Goal: Complete application form

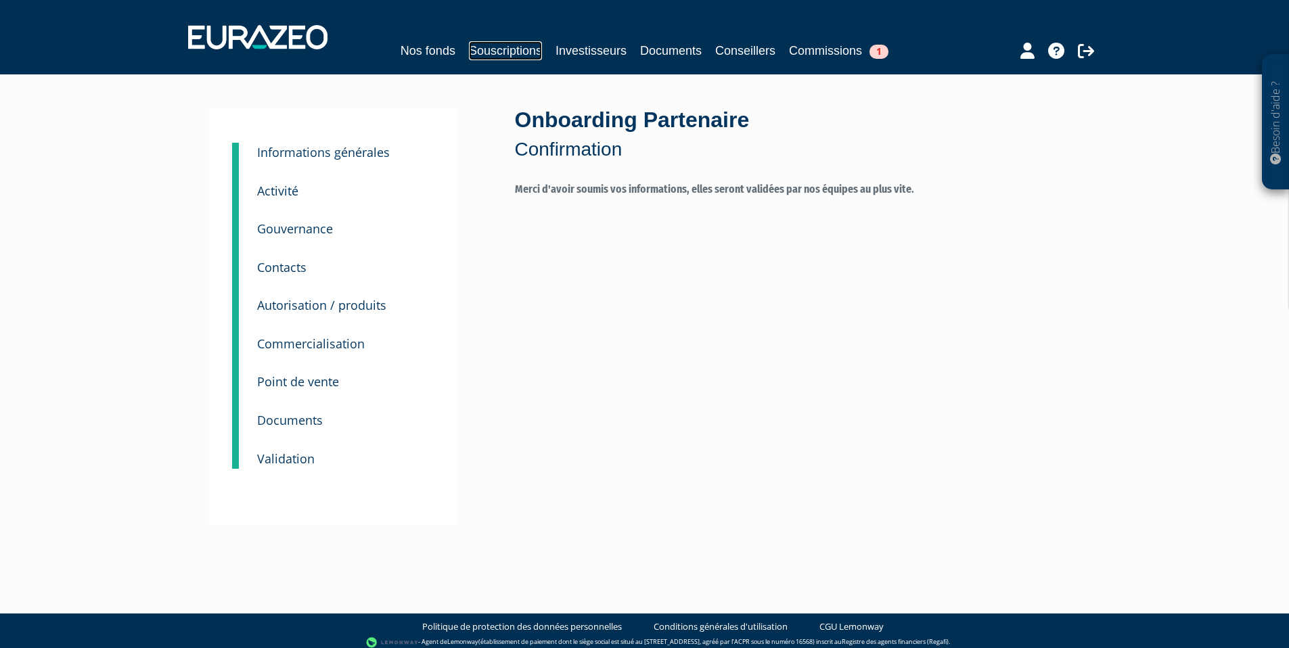
click at [503, 51] on link "Souscriptions" at bounding box center [505, 50] width 73 height 19
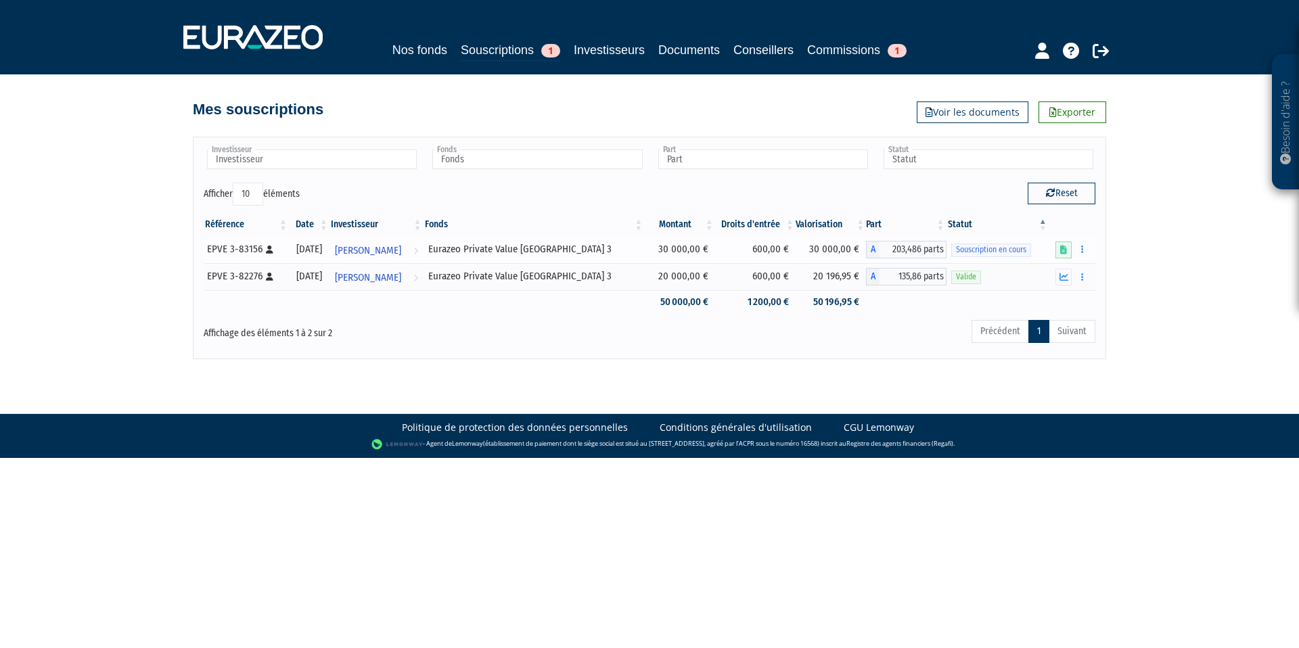
click at [991, 252] on span "Souscription en cours" at bounding box center [991, 250] width 80 height 13
click at [1065, 257] on link at bounding box center [1063, 250] width 16 height 17
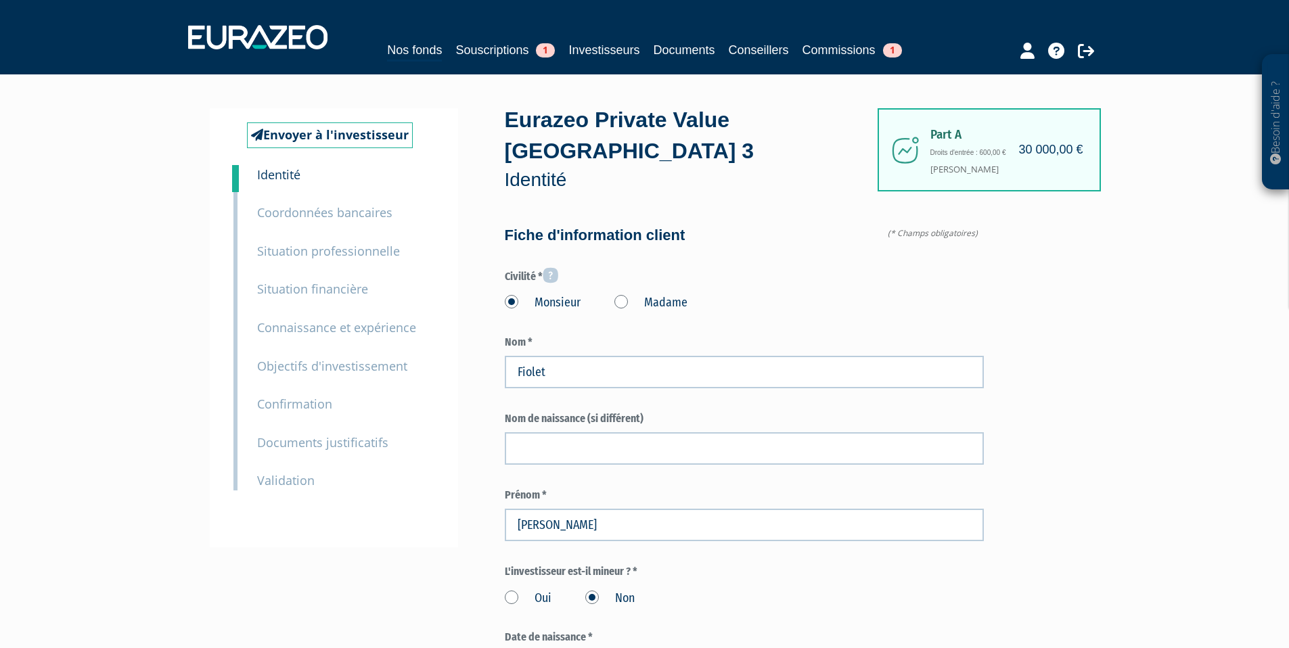
click at [344, 220] on small "Coordonnées bancaires" at bounding box center [324, 212] width 135 height 16
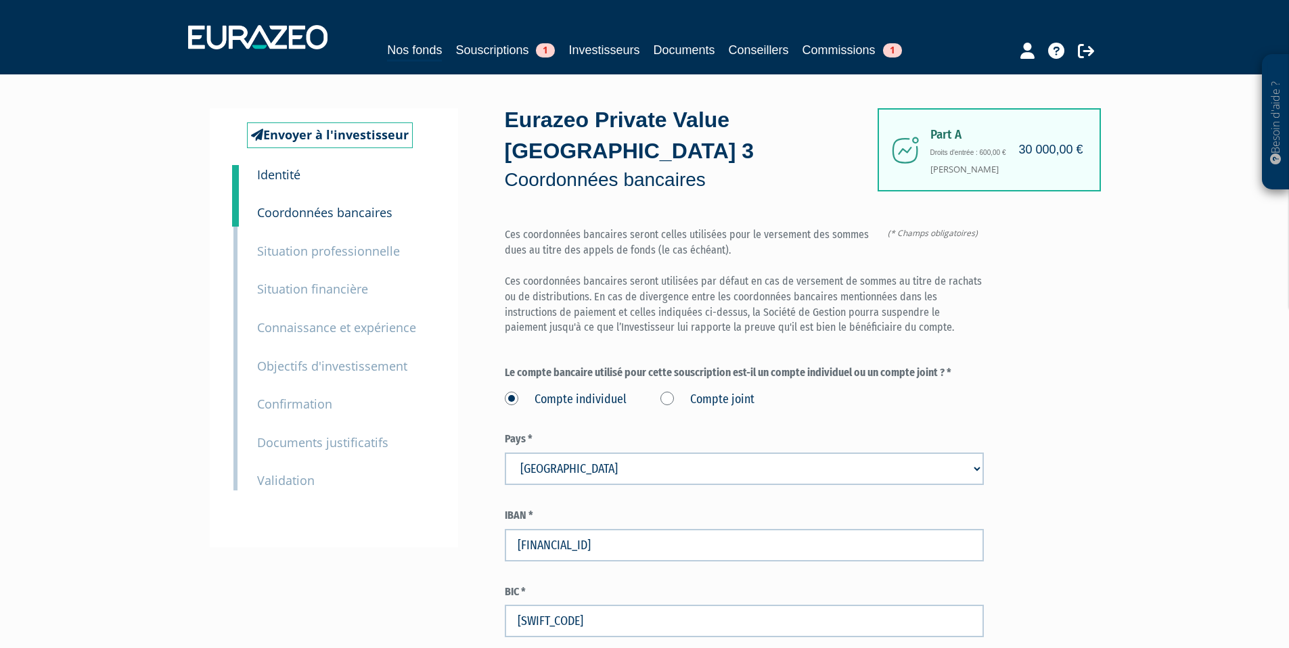
click at [350, 243] on small "Situation professionnelle" at bounding box center [328, 251] width 143 height 16
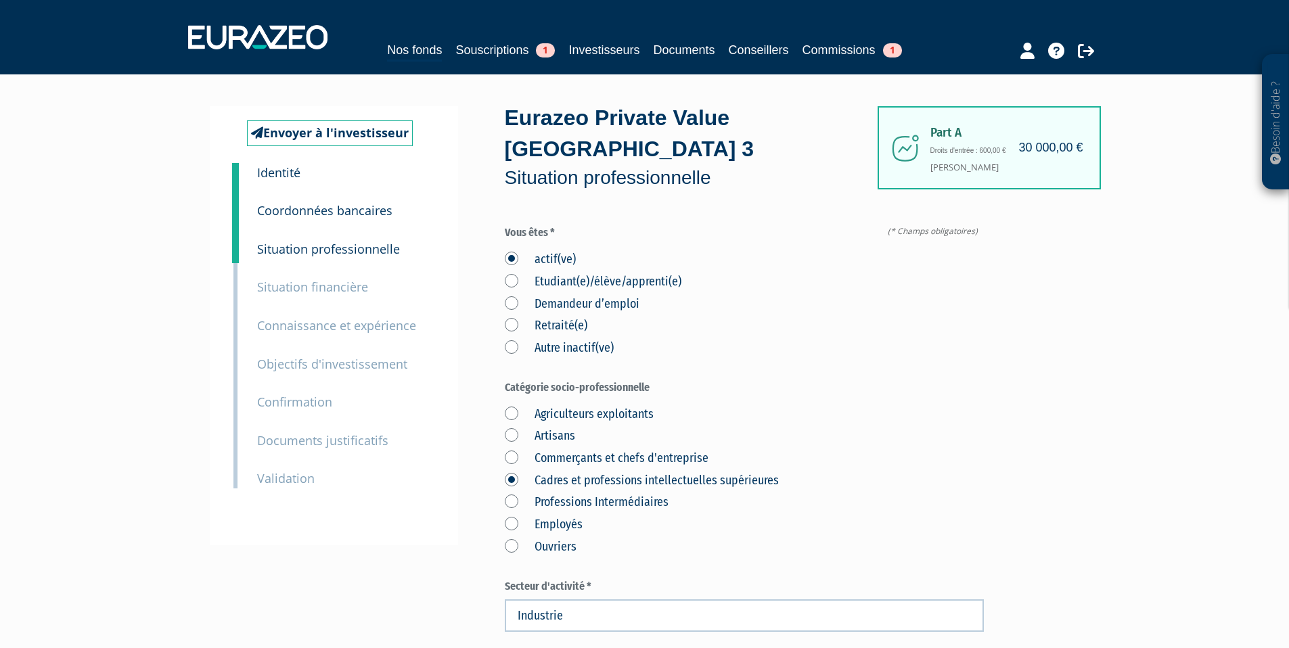
scroll to position [3, 0]
click at [313, 286] on small "Situation financière" at bounding box center [312, 286] width 111 height 16
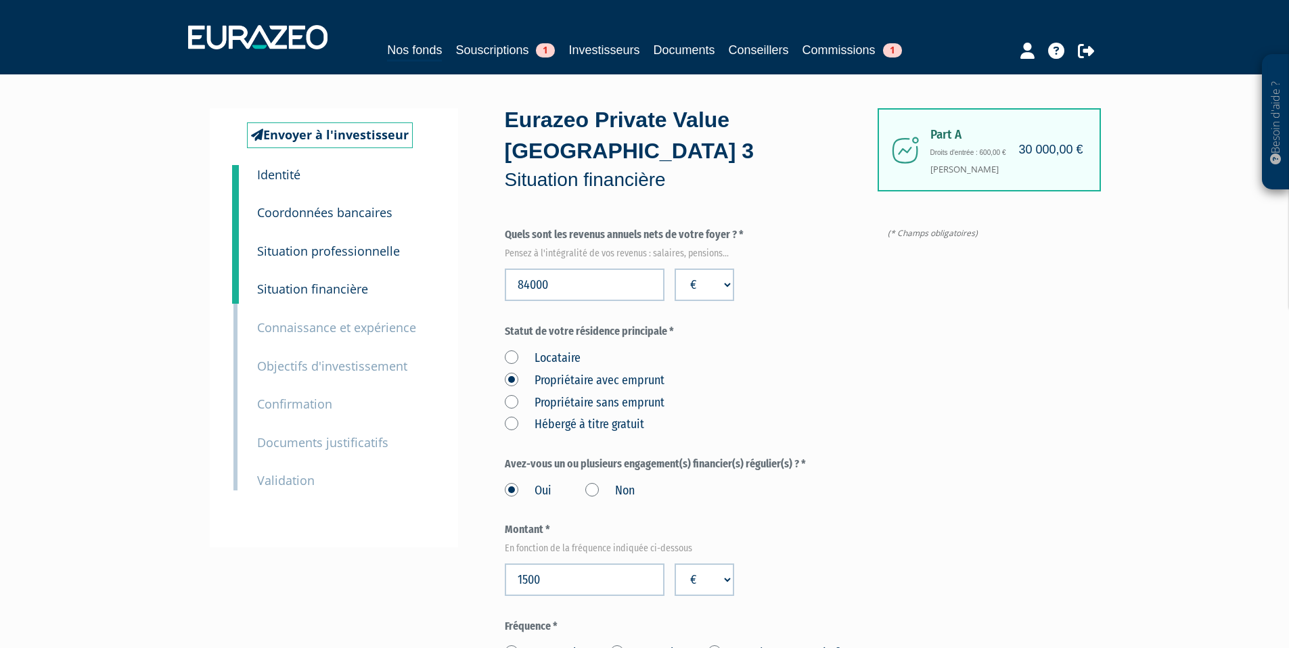
click at [306, 320] on small "Connaissance et expérience" at bounding box center [336, 327] width 159 height 16
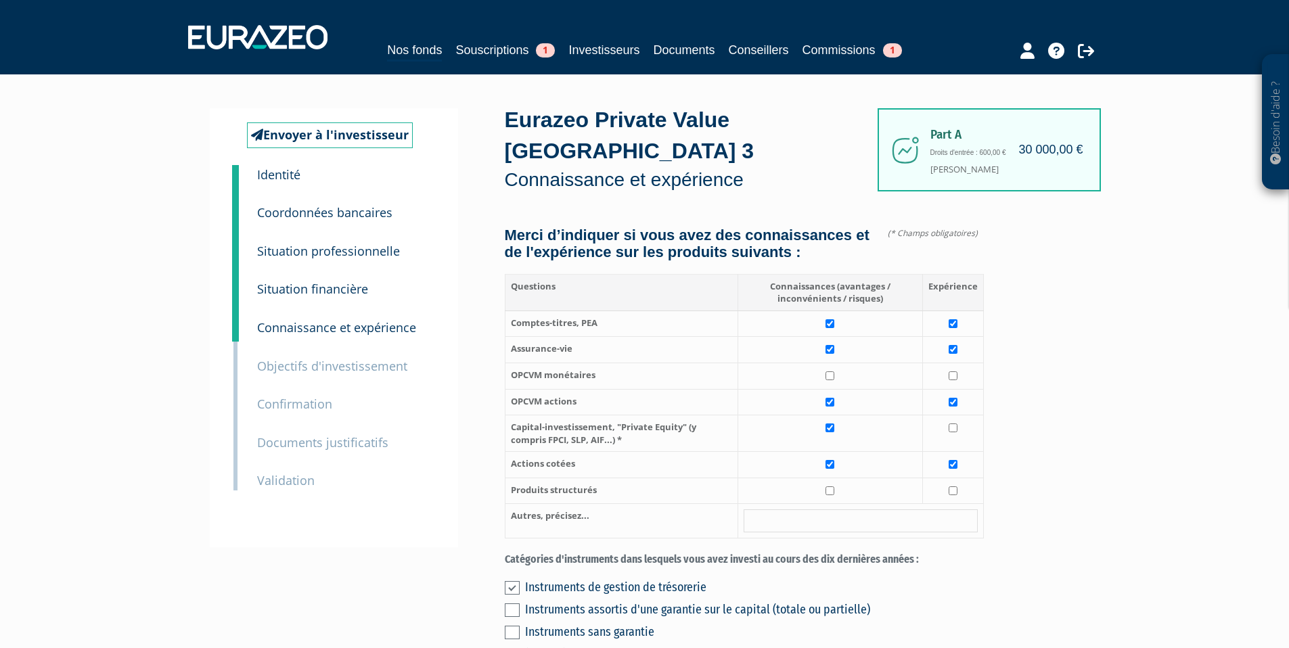
click at [309, 371] on small "Objectifs d'investissement" at bounding box center [332, 366] width 150 height 16
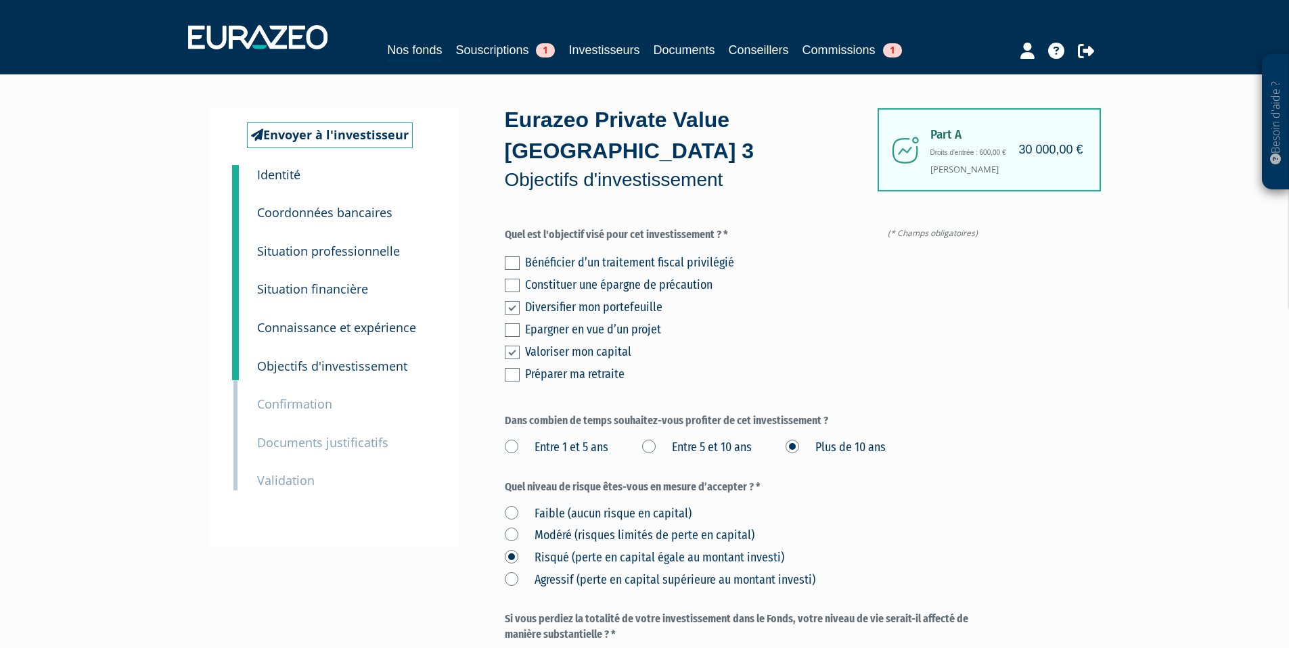
click at [304, 403] on small "Confirmation" at bounding box center [294, 404] width 75 height 16
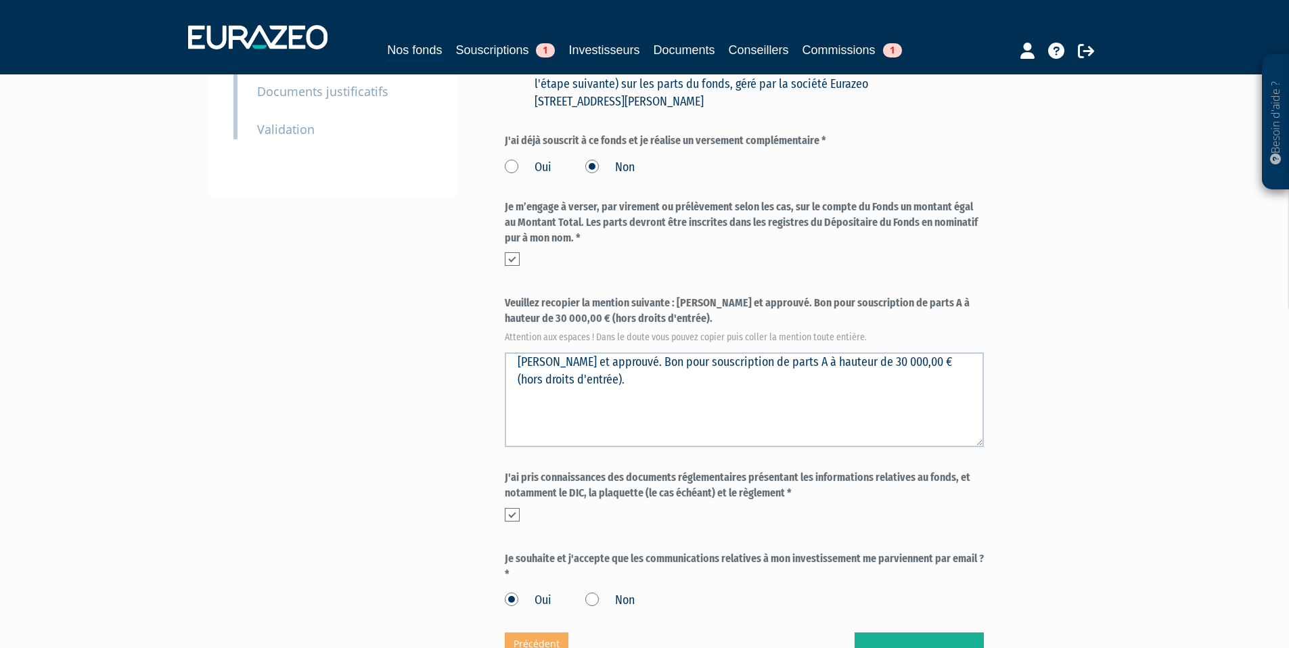
scroll to position [182, 0]
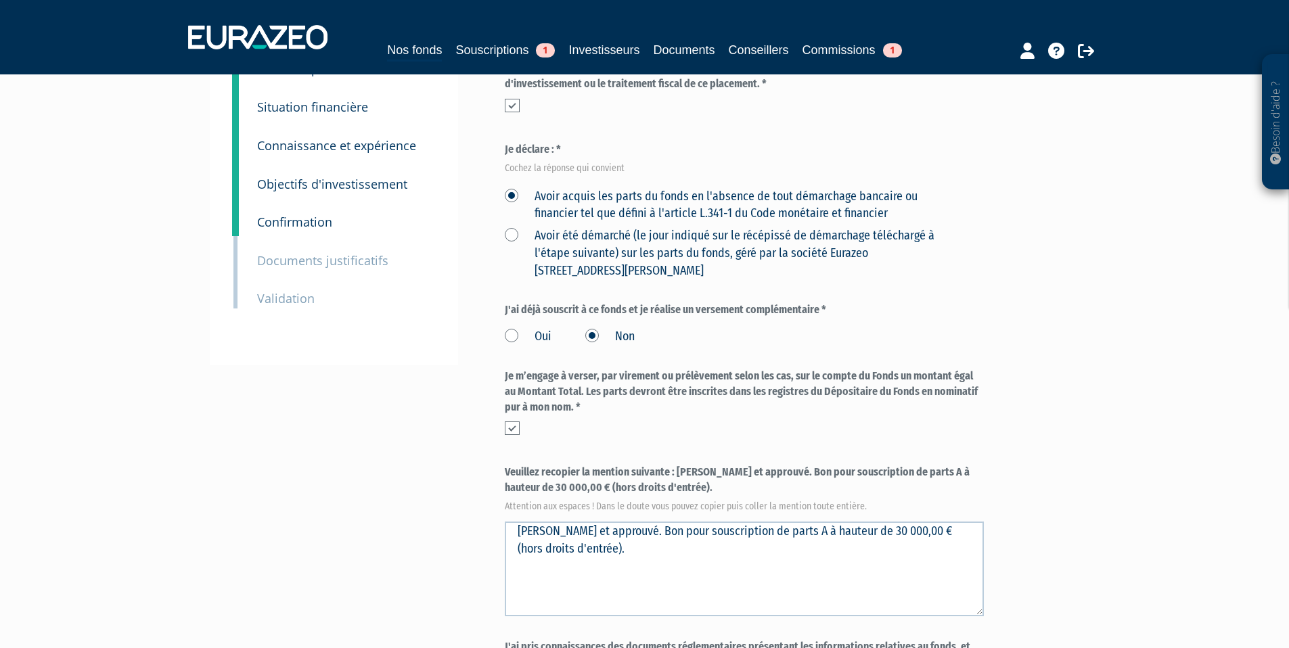
click at [306, 262] on small "Documents justificatifs" at bounding box center [322, 260] width 131 height 16
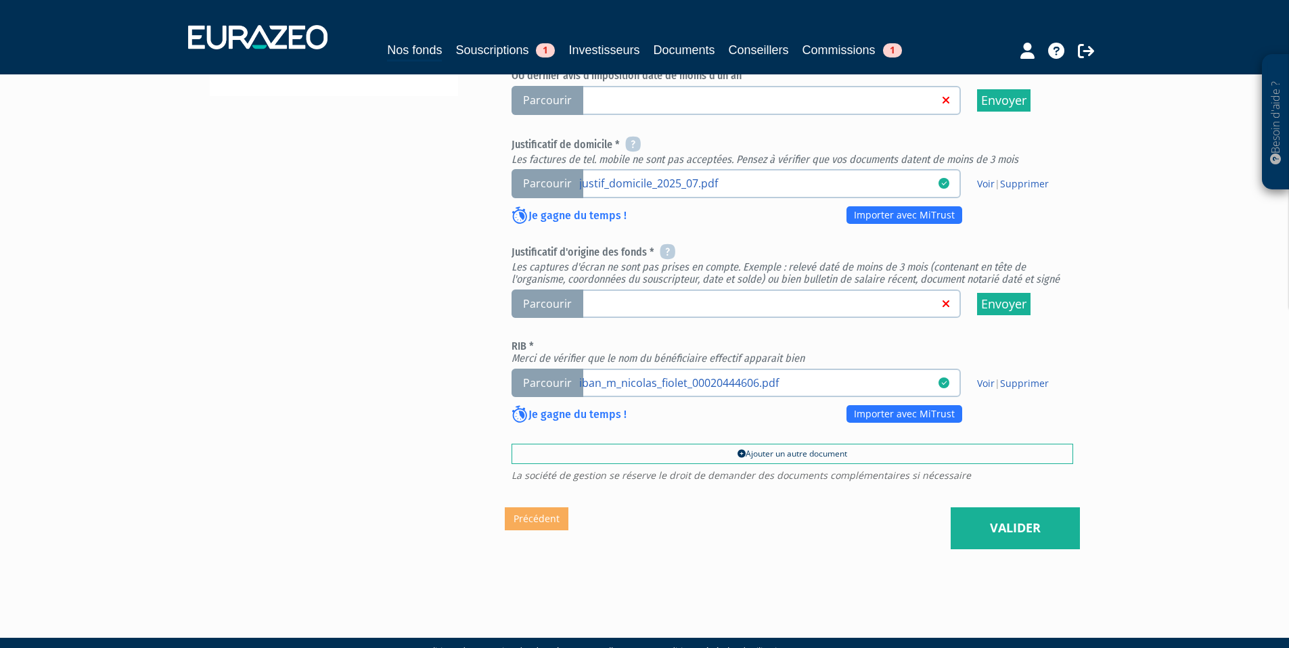
scroll to position [484, 0]
click at [570, 290] on span "Parcourir" at bounding box center [547, 304] width 72 height 29
click at [0, 0] on input "Parcourir" at bounding box center [0, 0] width 0 height 0
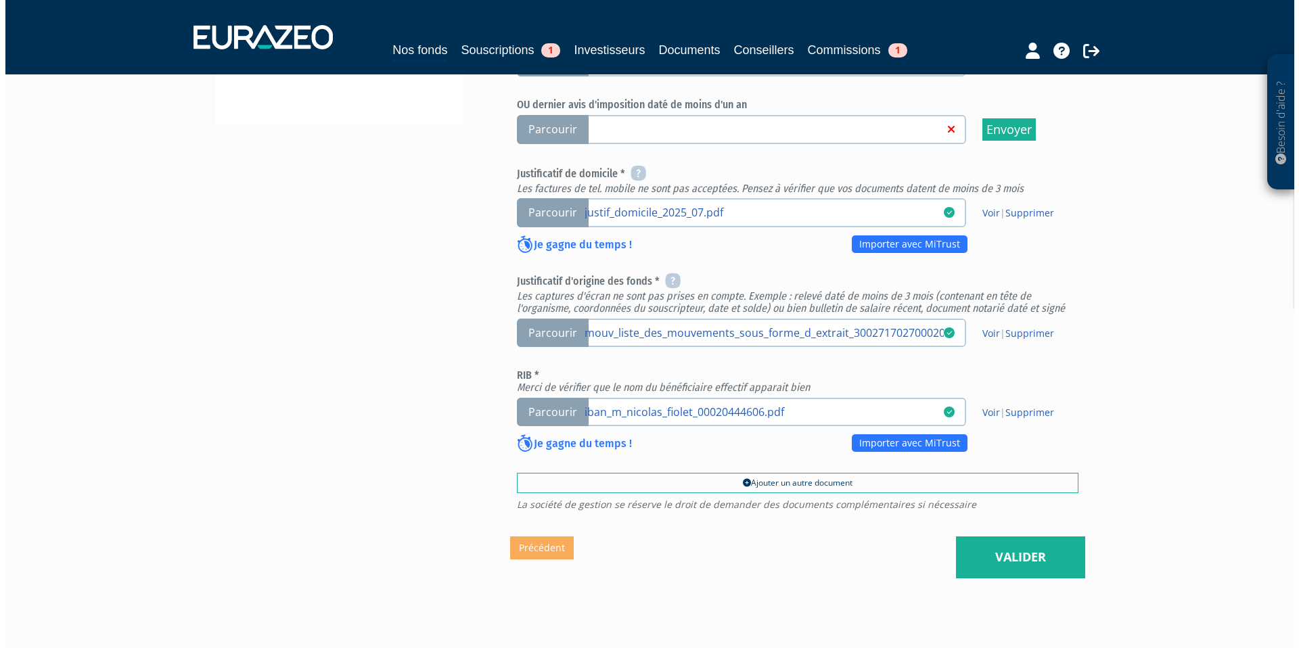
scroll to position [487, 0]
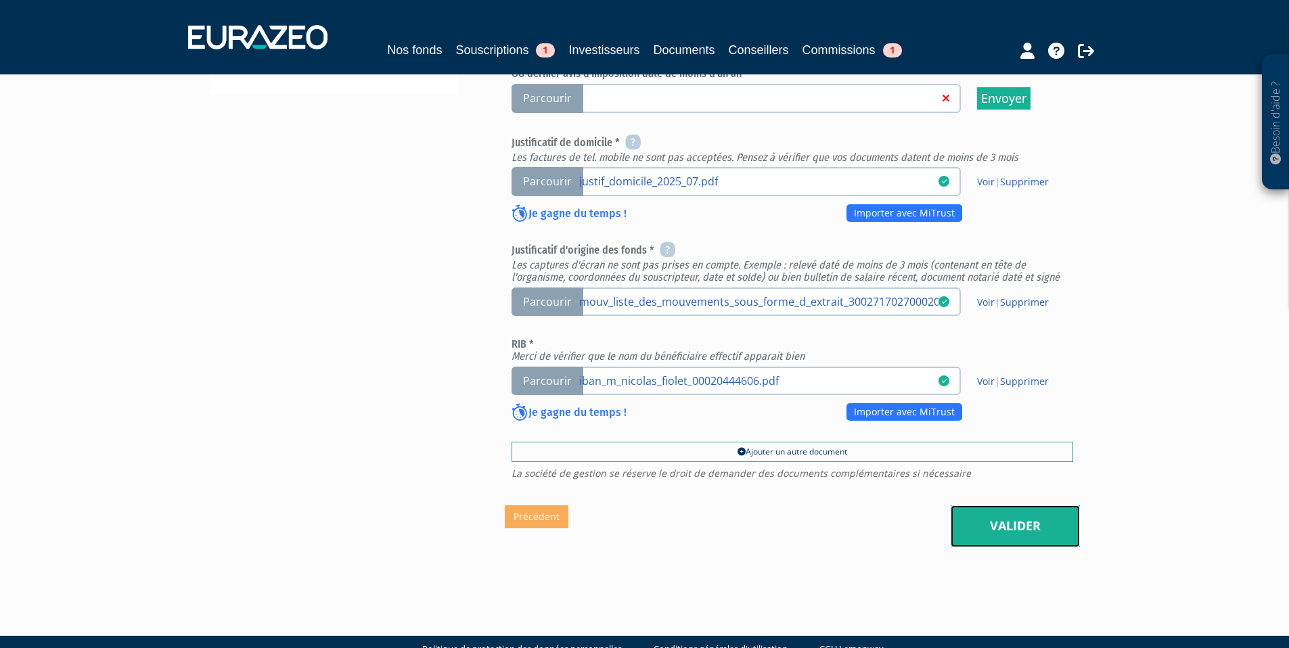
click at [996, 505] on link "Valider" at bounding box center [1014, 526] width 129 height 42
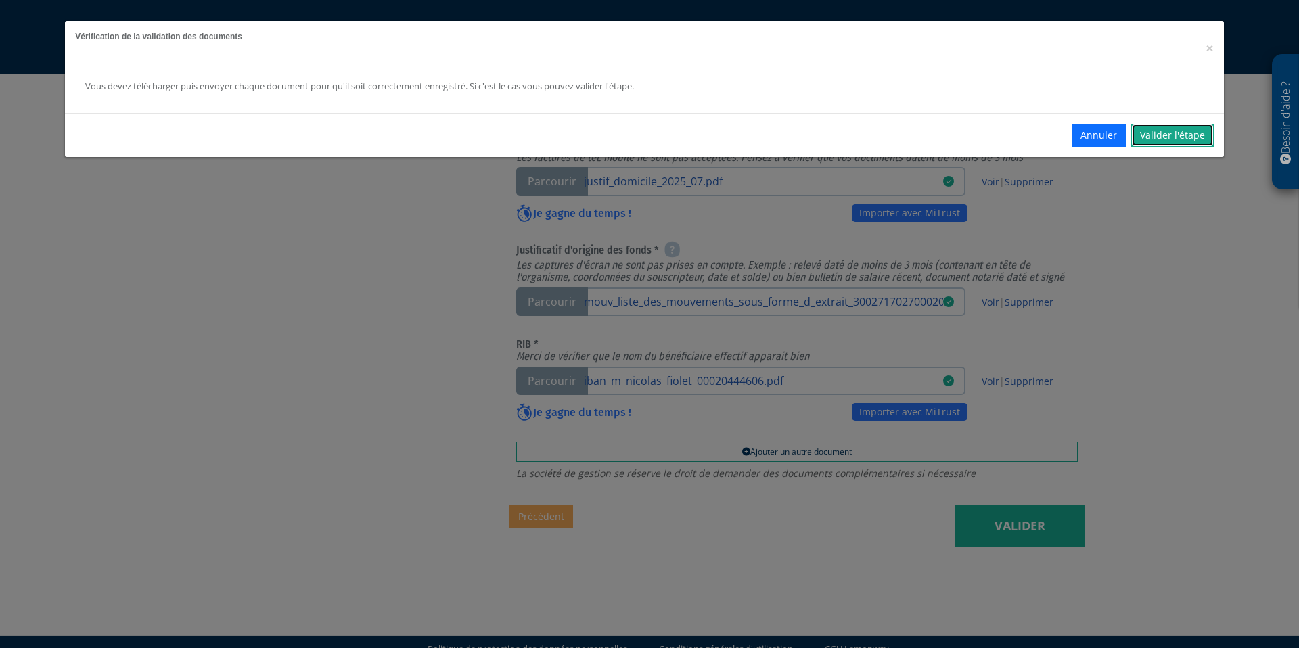
click at [1167, 132] on link "Valider l'étape" at bounding box center [1172, 135] width 83 height 23
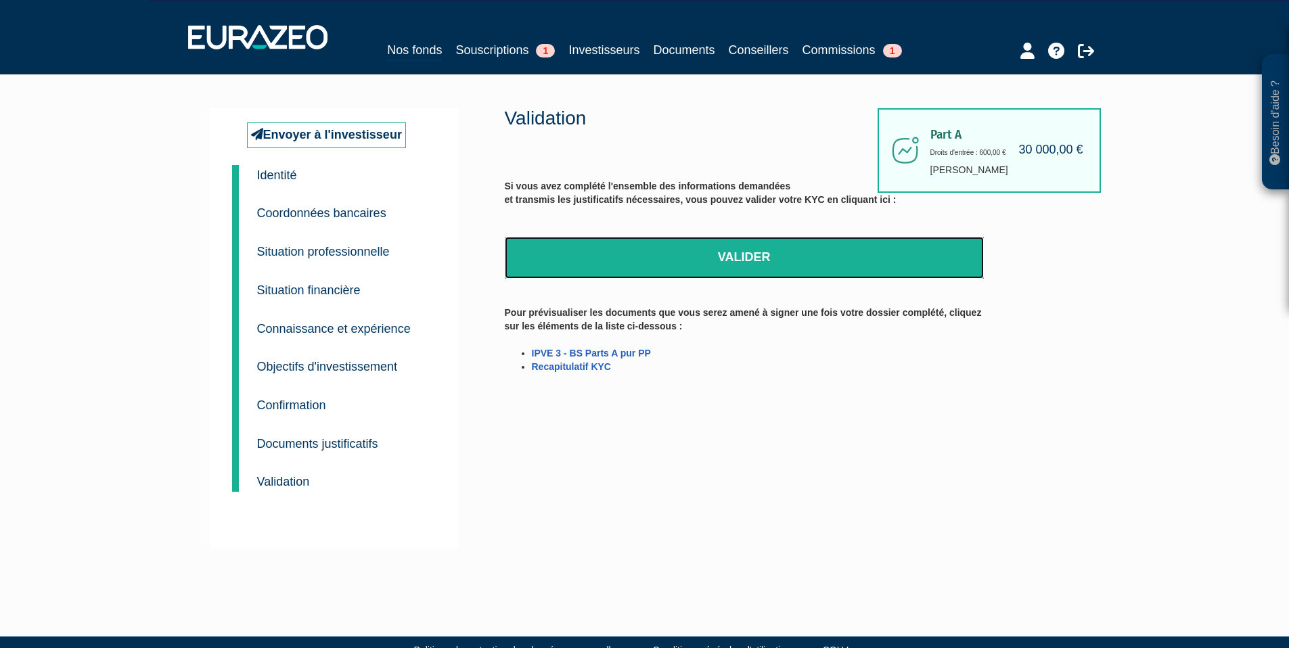
click at [734, 264] on link "Valider" at bounding box center [744, 258] width 479 height 42
